Goal: Task Accomplishment & Management: Manage account settings

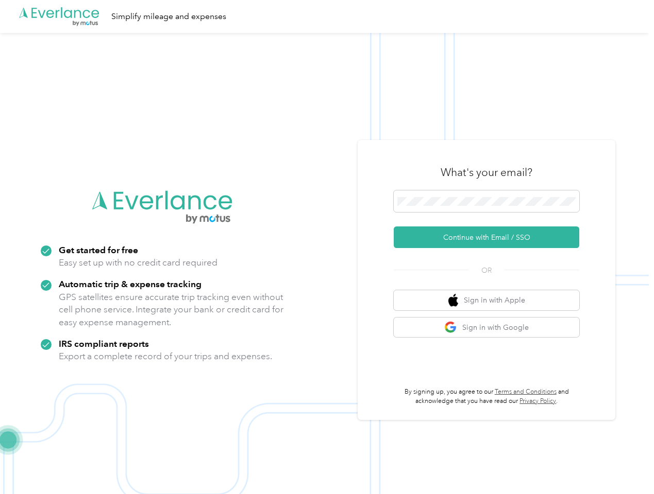
click at [327, 247] on img at bounding box center [324, 280] width 648 height 494
click at [327, 16] on div ".cls-1 { fill: #00adee; } .cls-2 { fill: #fff; } .cls-3 { fill: #707372; } .cls…" at bounding box center [324, 16] width 648 height 33
click at [490, 237] on button "Continue with Email / SSO" at bounding box center [486, 238] width 185 height 22
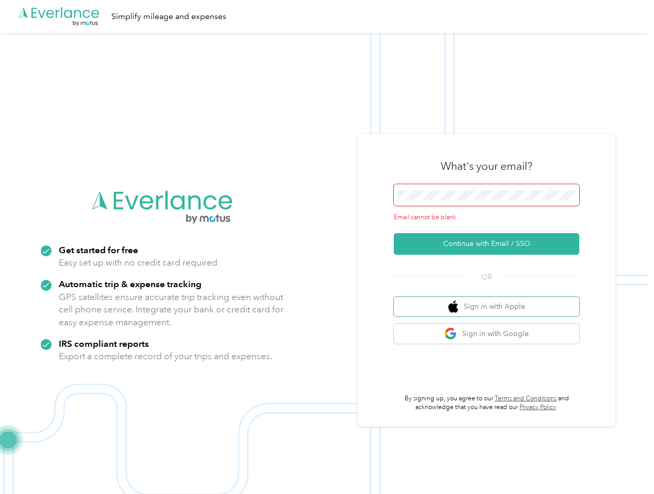
click at [490, 300] on button "Sign in with Apple" at bounding box center [486, 307] width 185 height 20
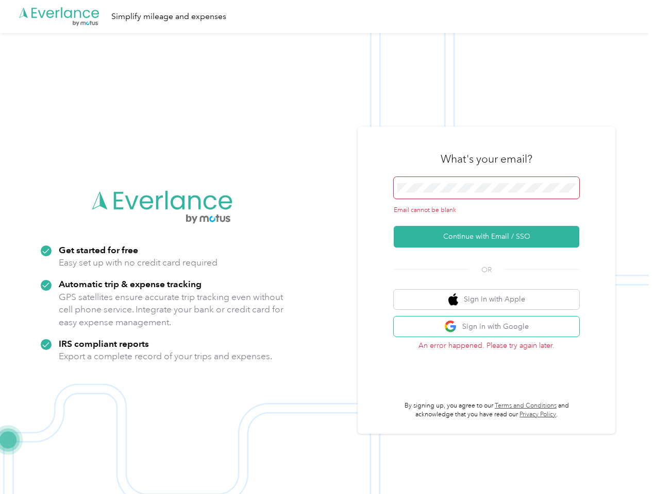
click at [490, 328] on button "Sign in with Google" at bounding box center [486, 327] width 185 height 20
